Goal: Transaction & Acquisition: Purchase product/service

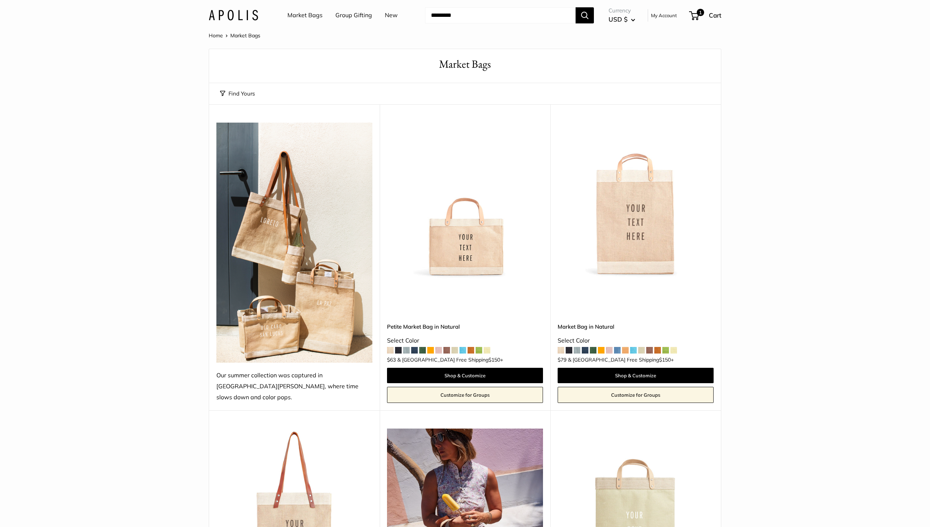
click at [492, 18] on input "Search..." at bounding box center [500, 15] width 150 height 16
type input "*****"
click at [576, 7] on button "Search" at bounding box center [585, 15] width 18 height 16
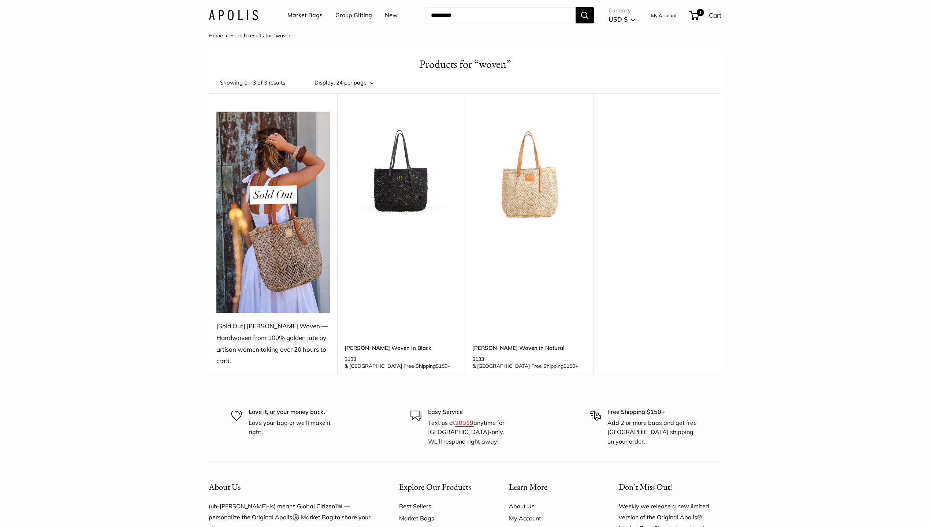
click at [0, 0] on img at bounding box center [0, 0] width 0 height 0
